Goal: Task Accomplishment & Management: Manage account settings

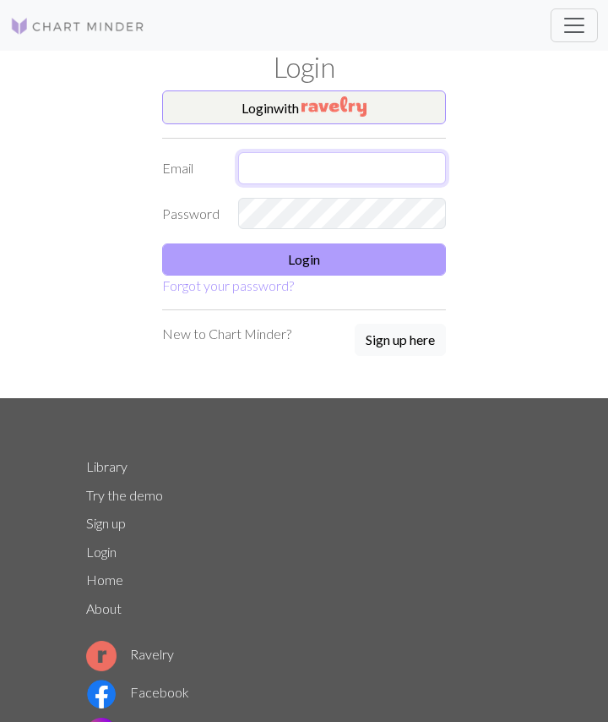
type input "[EMAIL_ADDRESS][DOMAIN_NAME]"
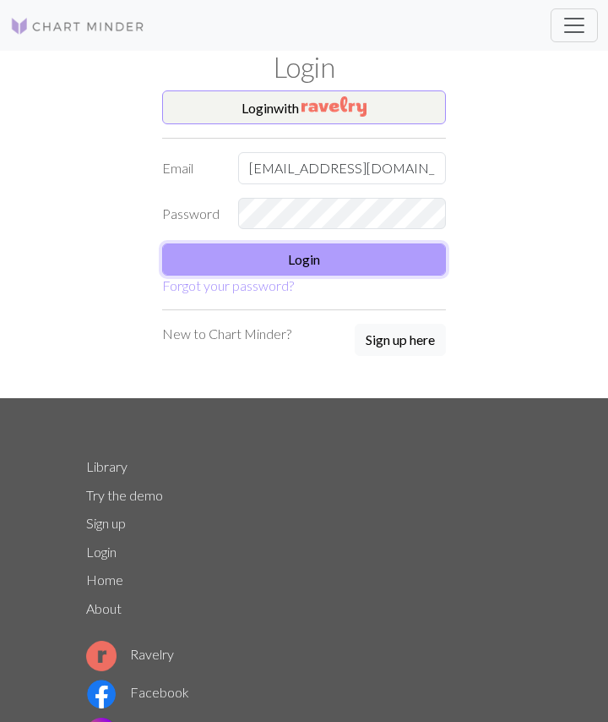
click at [291, 252] on button "Login" at bounding box center [304, 259] width 284 height 32
click at [351, 266] on button "Login" at bounding box center [304, 259] width 284 height 32
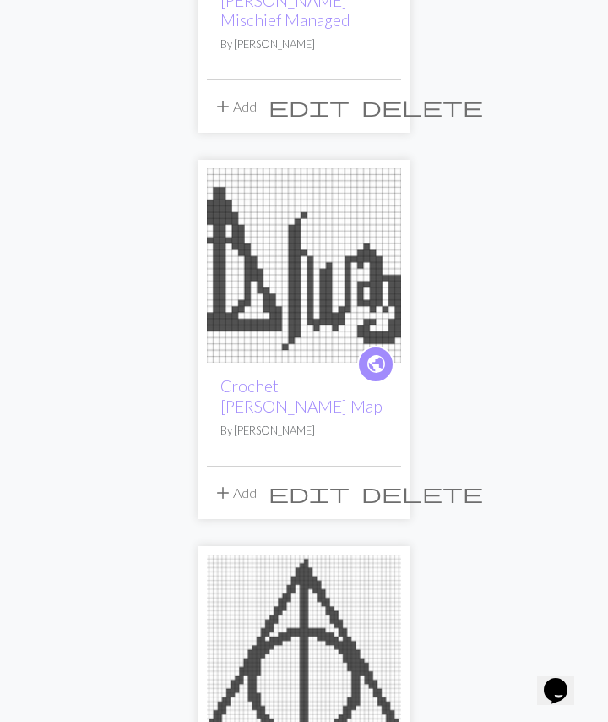
scroll to position [465, 0]
click at [360, 240] on img at bounding box center [304, 266] width 194 height 194
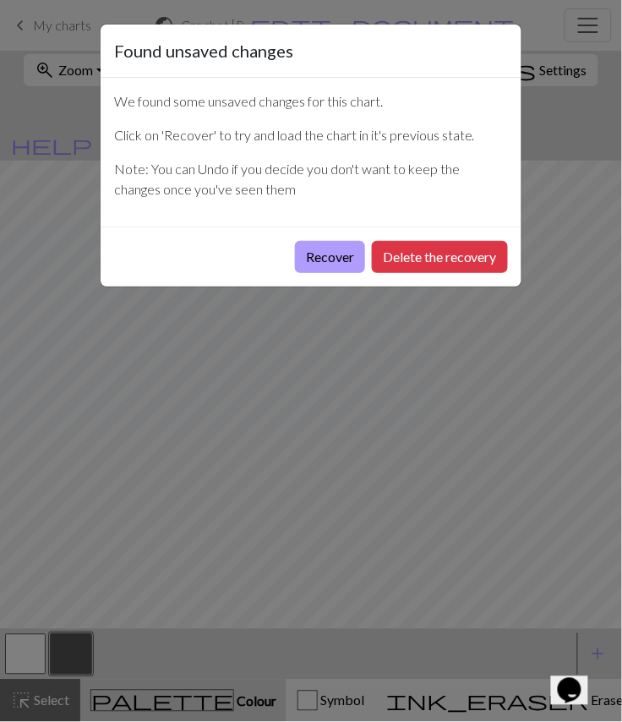
click at [330, 249] on button "Recover" at bounding box center [330, 257] width 70 height 32
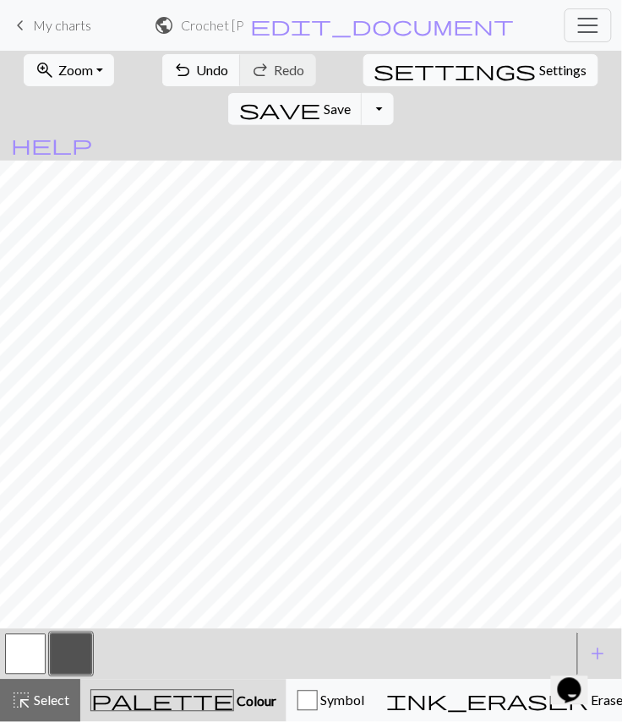
click at [540, 66] on span "Settings" at bounding box center [563, 70] width 47 height 20
select select "square"
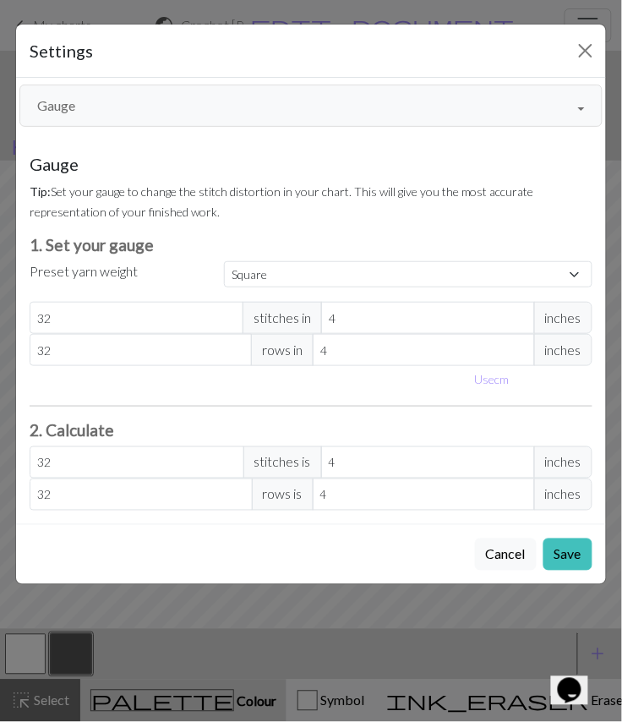
click at [385, 111] on button "Gauge" at bounding box center [310, 105] width 583 height 42
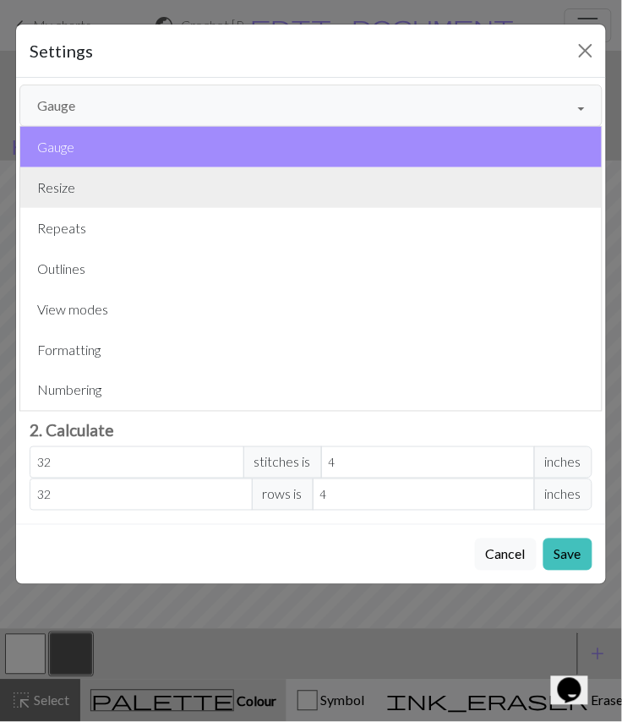
click at [313, 183] on button "Resize" at bounding box center [310, 187] width 581 height 41
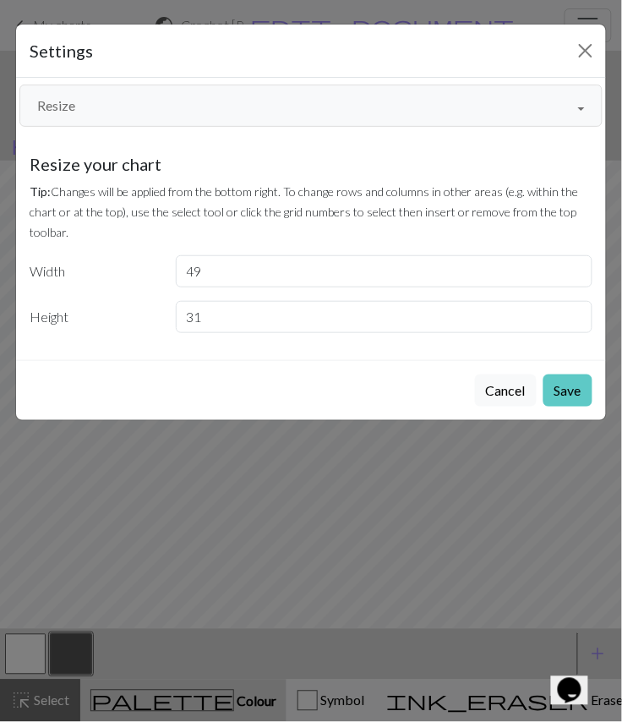
click at [573, 389] on button "Save" at bounding box center [567, 390] width 49 height 32
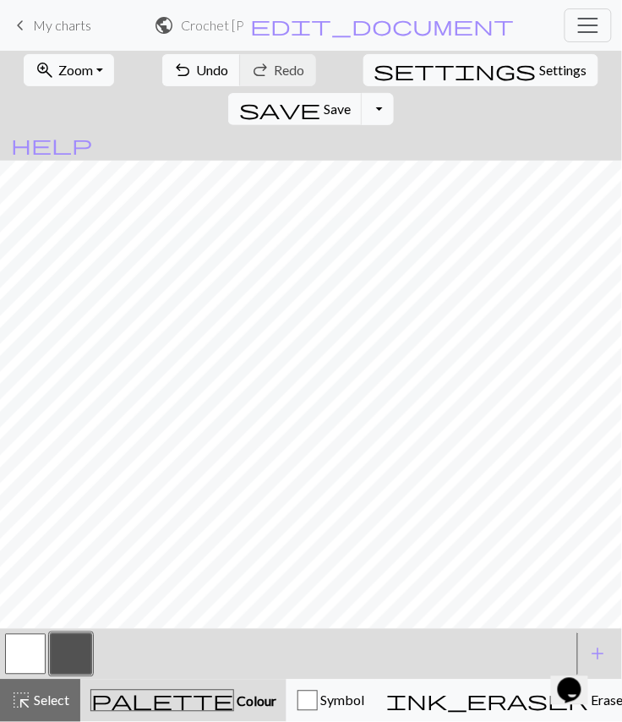
click at [60, 22] on span "My charts" at bounding box center [62, 25] width 58 height 16
click at [362, 93] on button "save Save Save" at bounding box center [295, 109] width 134 height 32
click at [45, 27] on span "My charts" at bounding box center [62, 25] width 58 height 16
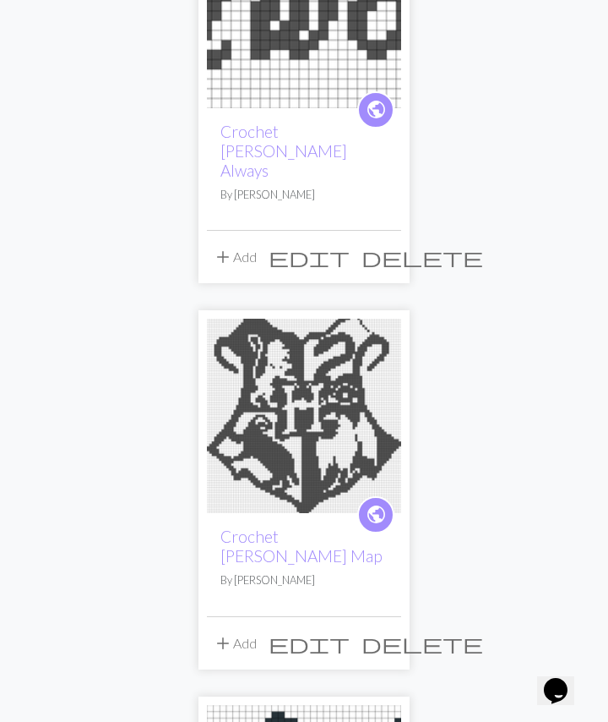
scroll to position [1510, 0]
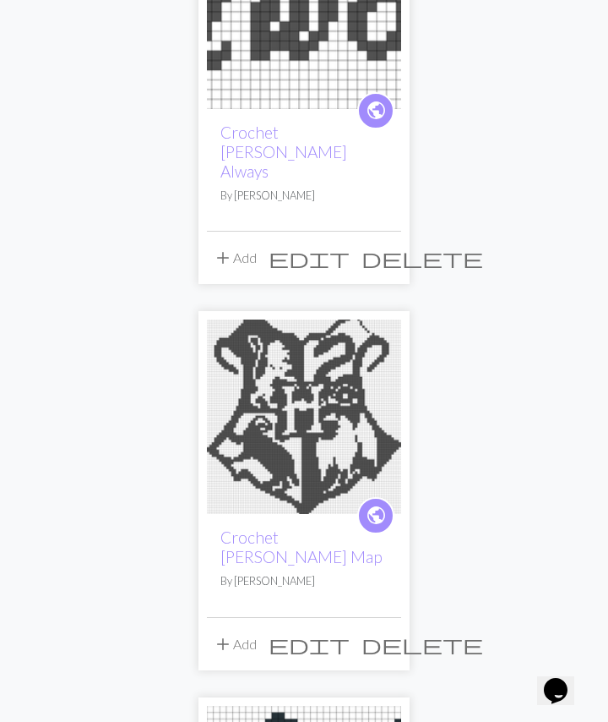
click at [294, 351] on img at bounding box center [304, 416] width 194 height 194
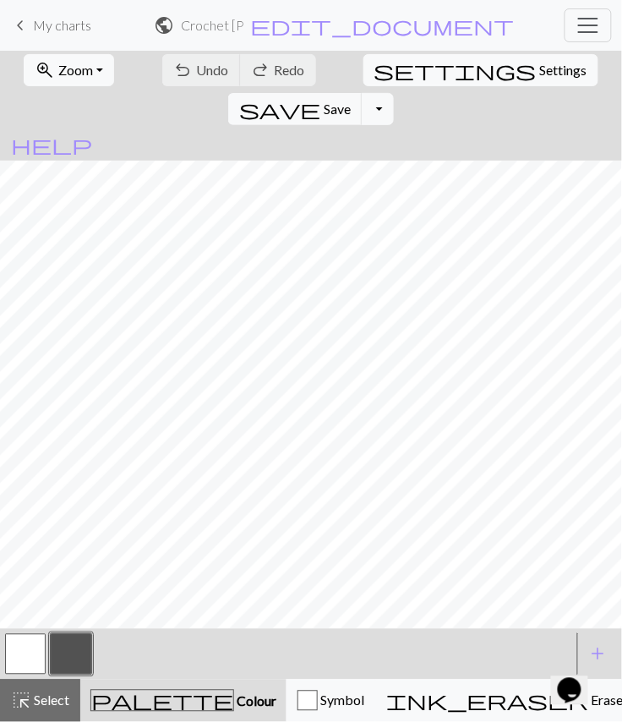
click at [53, 21] on span "My charts" at bounding box center [62, 25] width 58 height 16
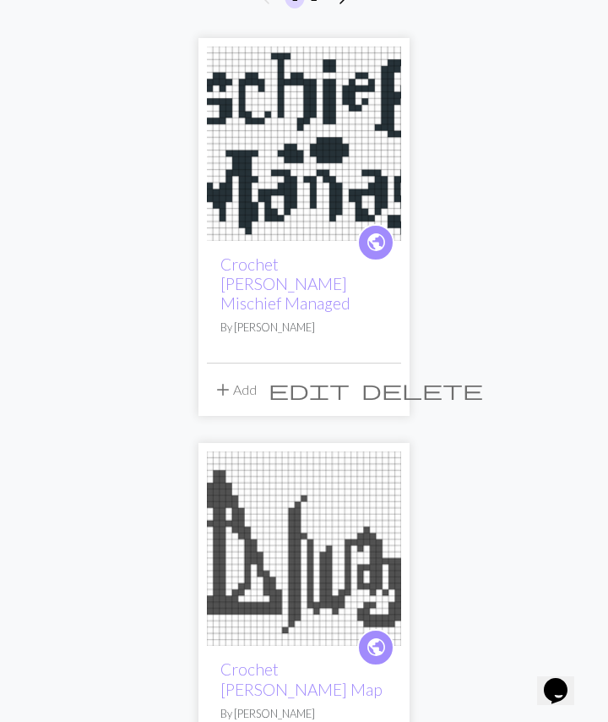
scroll to position [127, 0]
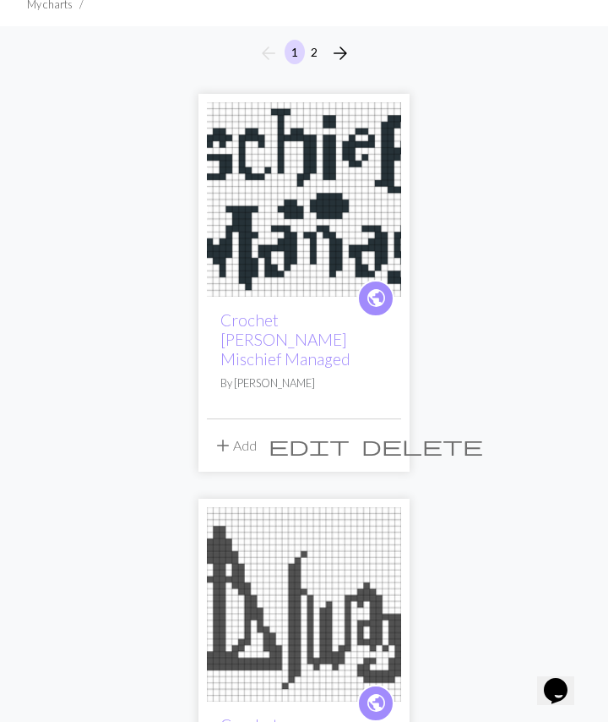
click at [342, 179] on img at bounding box center [304, 199] width 194 height 194
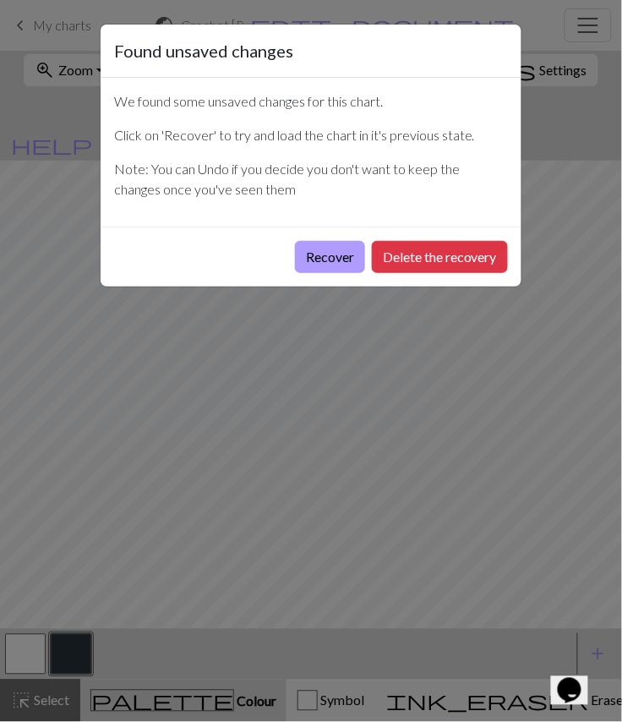
click at [345, 242] on button "Recover" at bounding box center [330, 257] width 70 height 32
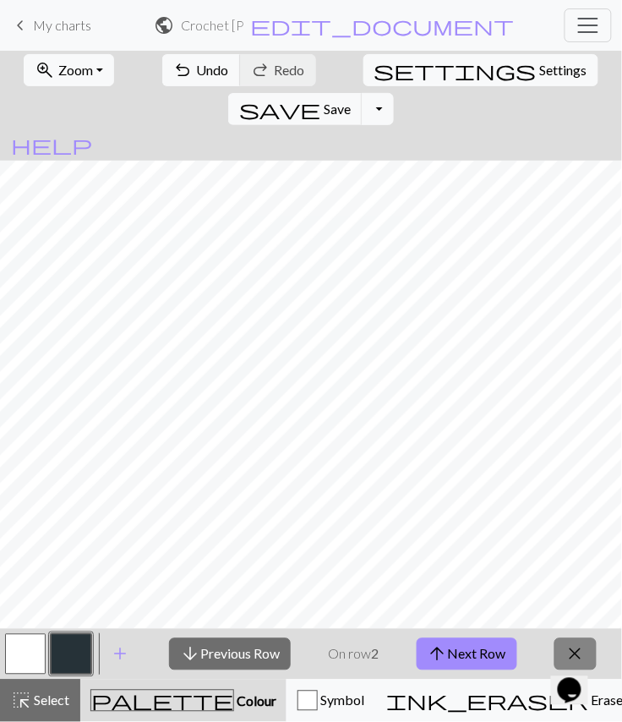
click at [566, 645] on span "close" at bounding box center [575, 654] width 20 height 24
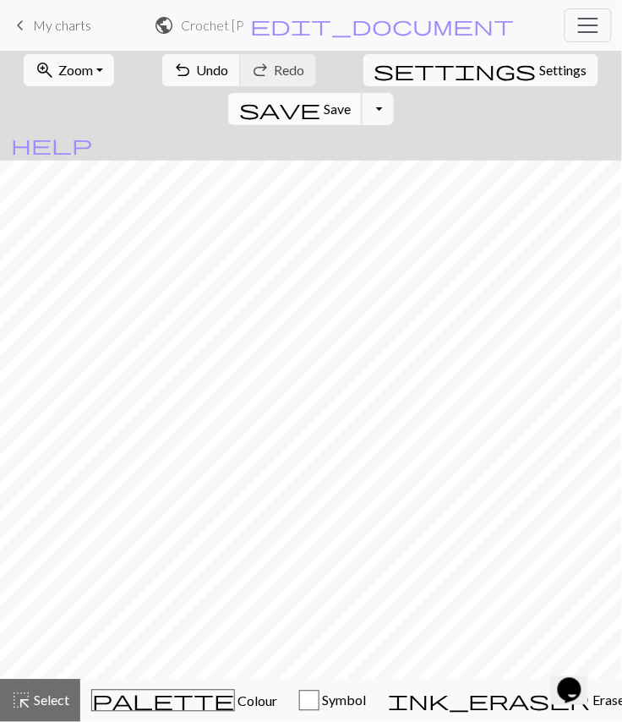
click at [351, 101] on span "Save" at bounding box center [337, 109] width 27 height 16
click at [68, 25] on span "My charts" at bounding box center [62, 25] width 58 height 16
